Goal: Task Accomplishment & Management: Complete application form

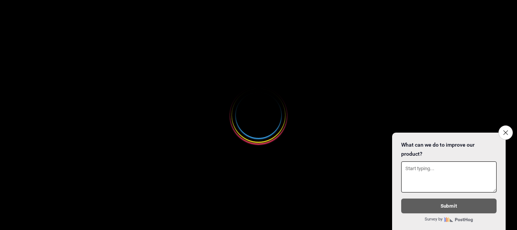
select select
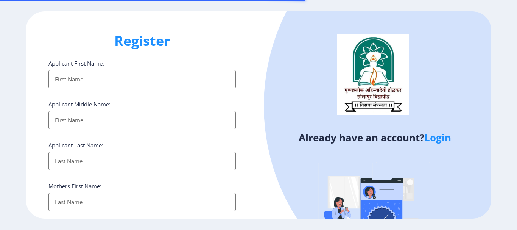
select select
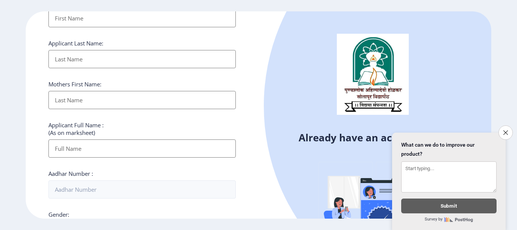
scroll to position [151, 0]
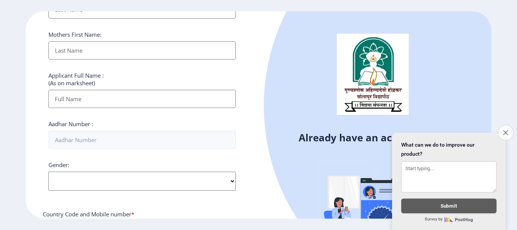
click at [503, 130] on icon "Close survey" at bounding box center [505, 132] width 5 height 5
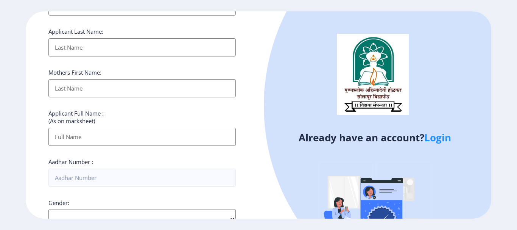
scroll to position [0, 0]
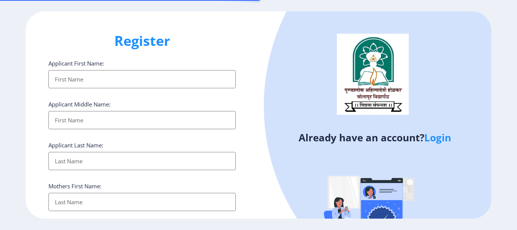
select select
click at [432, 141] on link "Login" at bounding box center [437, 138] width 27 height 14
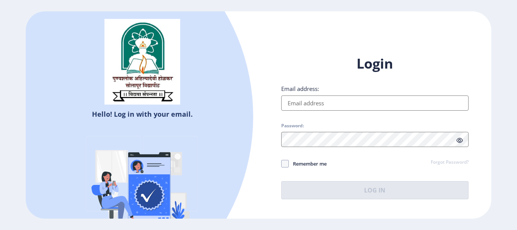
click at [370, 103] on input "Email address:" at bounding box center [374, 102] width 187 height 15
